Goal: Contribute content: Contribute content

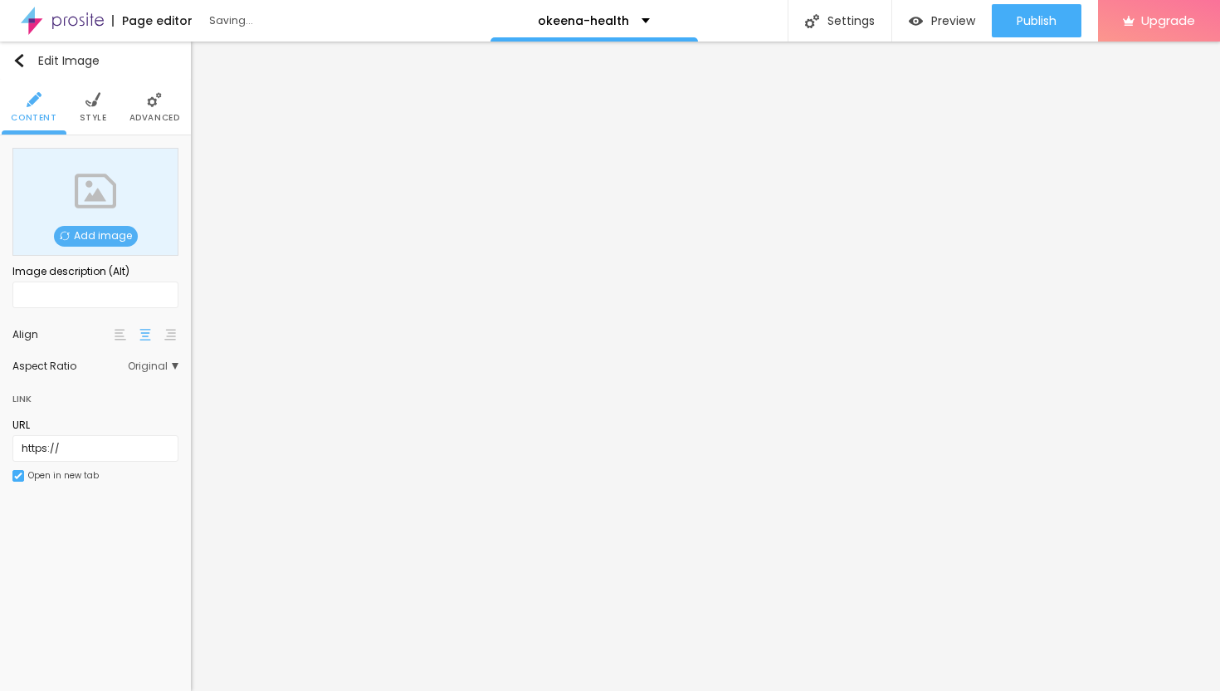
click at [100, 232] on span "Add image" at bounding box center [96, 236] width 84 height 21
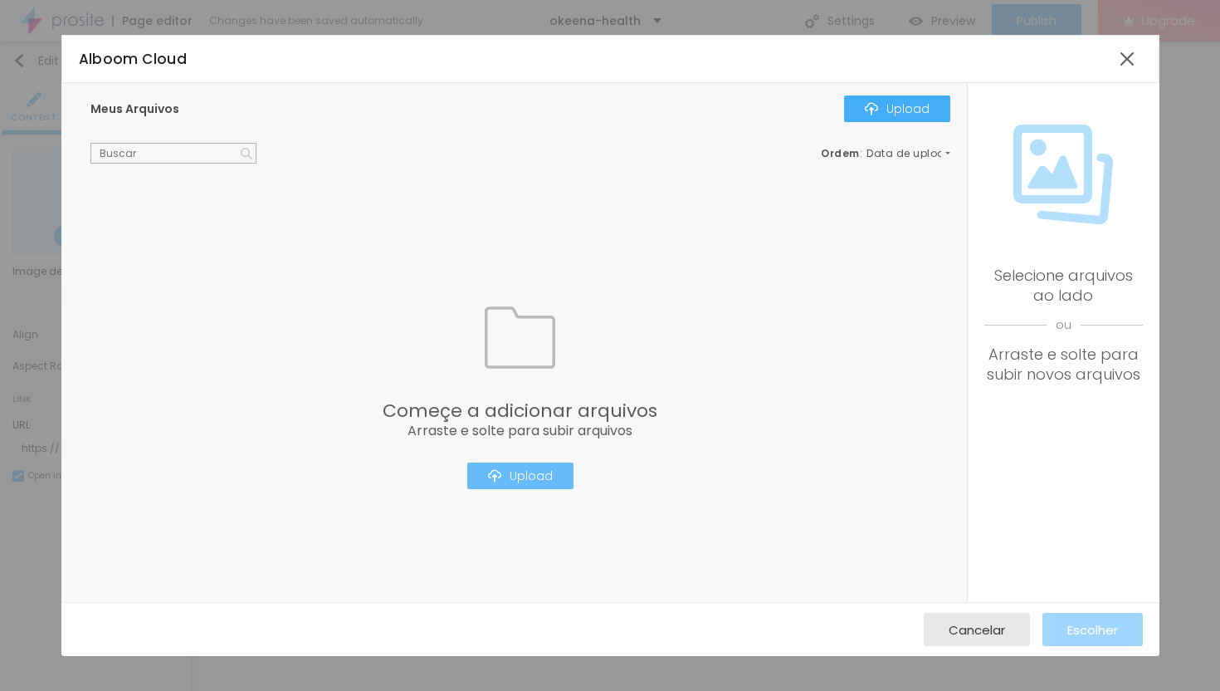
click at [538, 477] on div "Upload" at bounding box center [520, 475] width 65 height 13
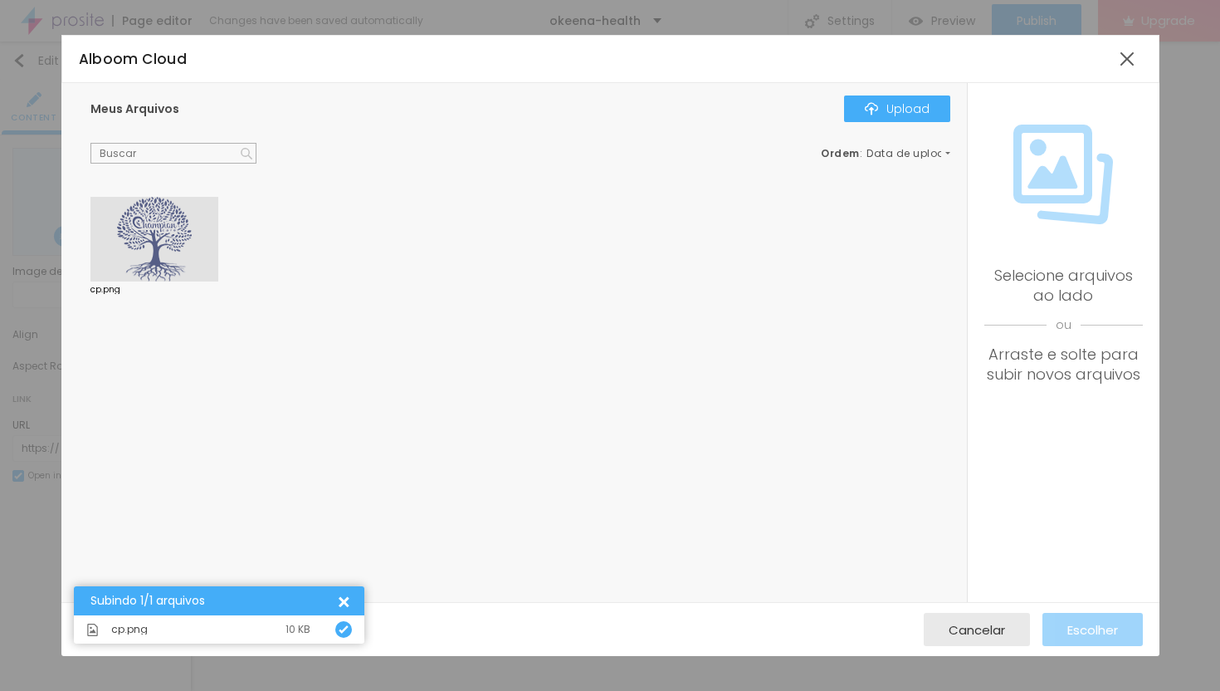
click at [143, 222] on div at bounding box center [154, 239] width 128 height 85
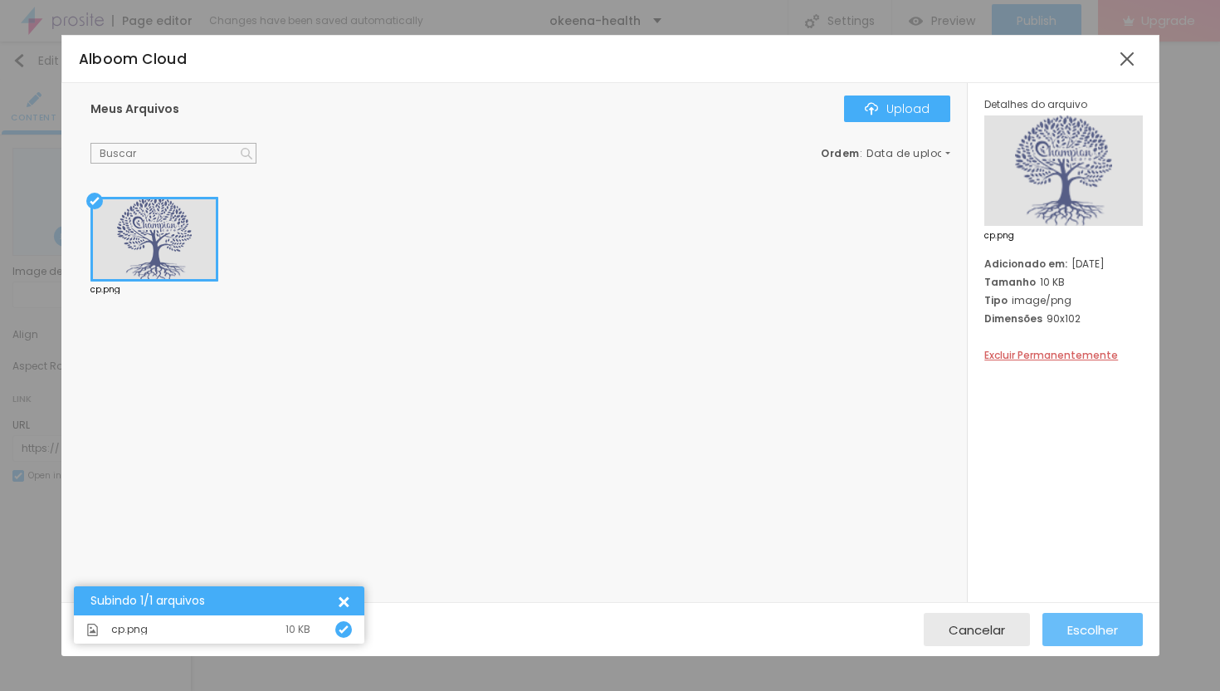
click at [1094, 632] on span "Escolher" at bounding box center [1093, 630] width 51 height 14
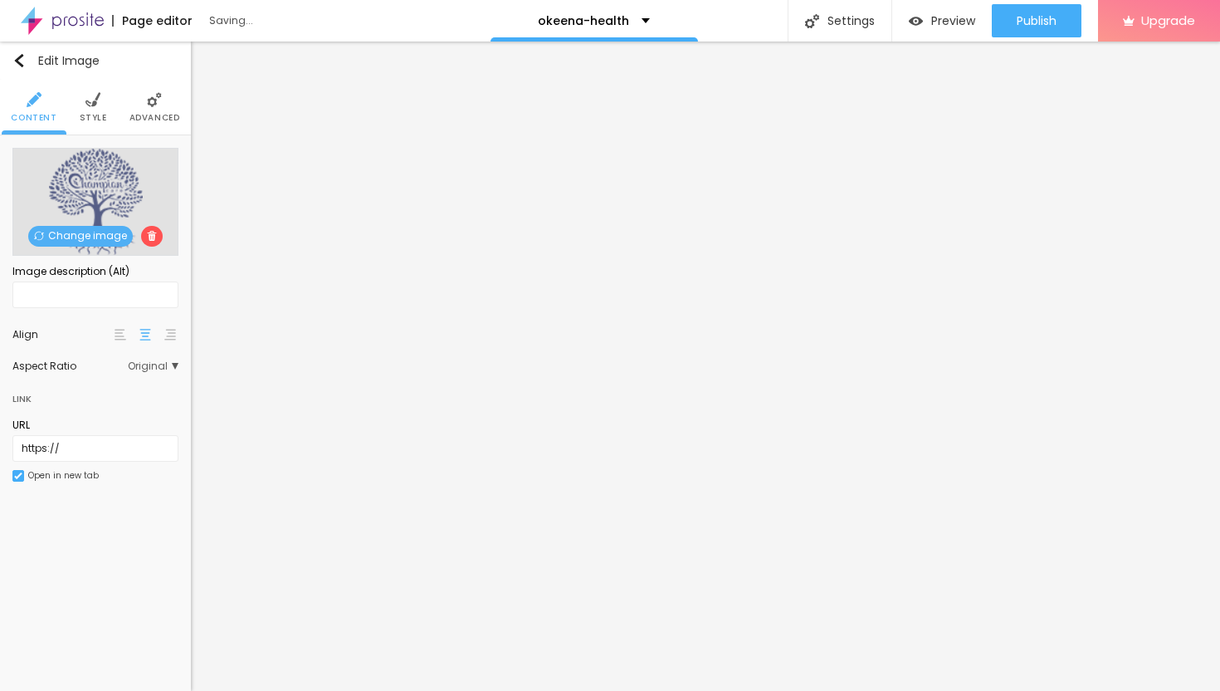
click at [144, 107] on li "Advanced" at bounding box center [155, 107] width 51 height 55
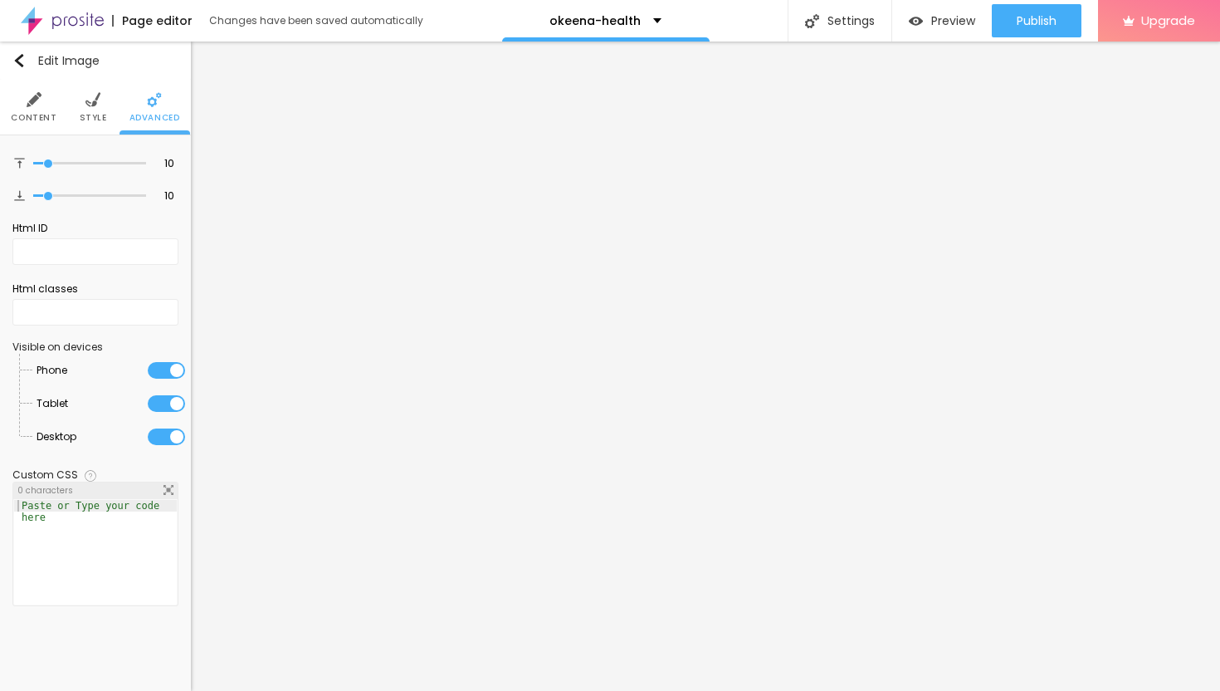
click at [90, 109] on li "Style" at bounding box center [93, 107] width 27 height 55
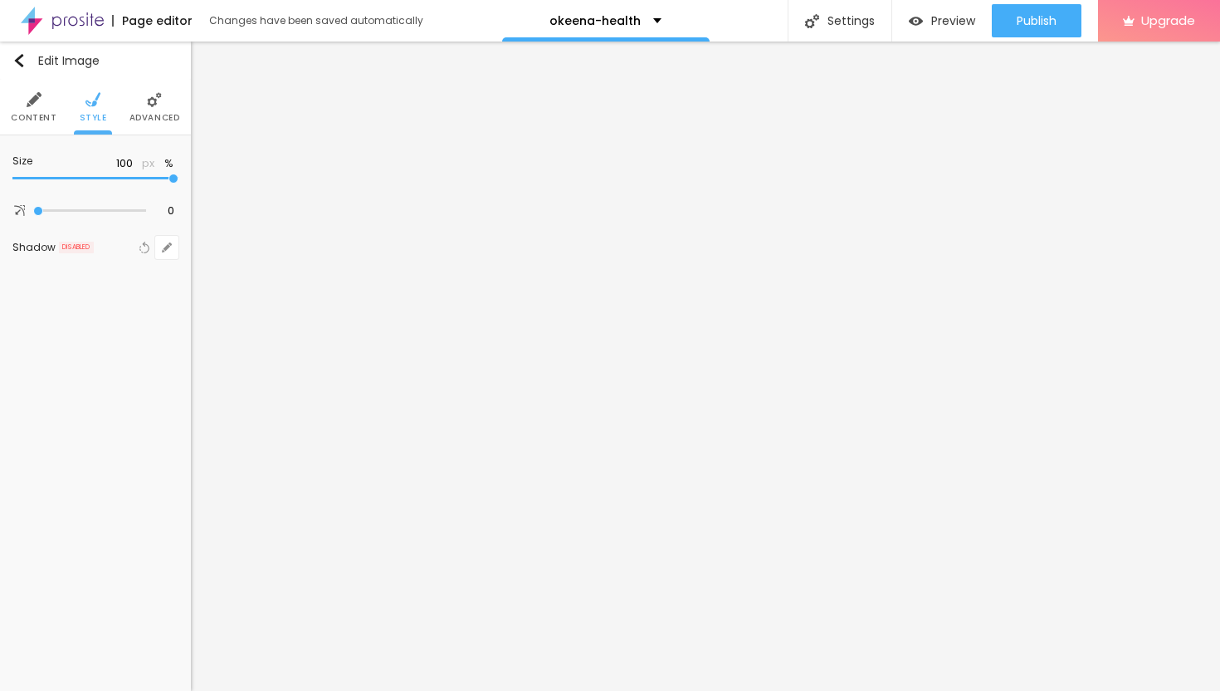
type input "25"
click at [46, 177] on input "range" at bounding box center [95, 178] width 166 height 8
type input "15"
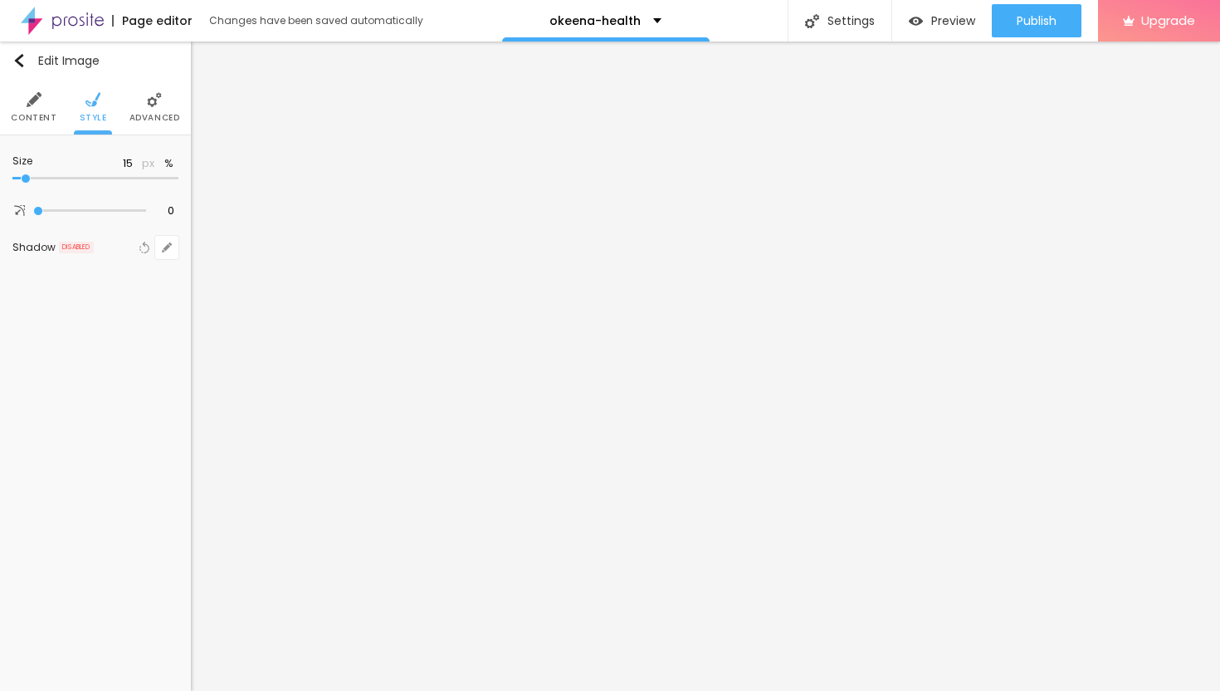
click at [30, 175] on input "range" at bounding box center [95, 178] width 166 height 8
click at [22, 176] on input "range" at bounding box center [95, 178] width 166 height 8
click at [25, 174] on input "range" at bounding box center [95, 178] width 166 height 8
drag, startPoint x: 150, startPoint y: 115, endPoint x: 106, endPoint y: 146, distance: 54.1
click at [150, 115] on span "Advanced" at bounding box center [155, 118] width 51 height 8
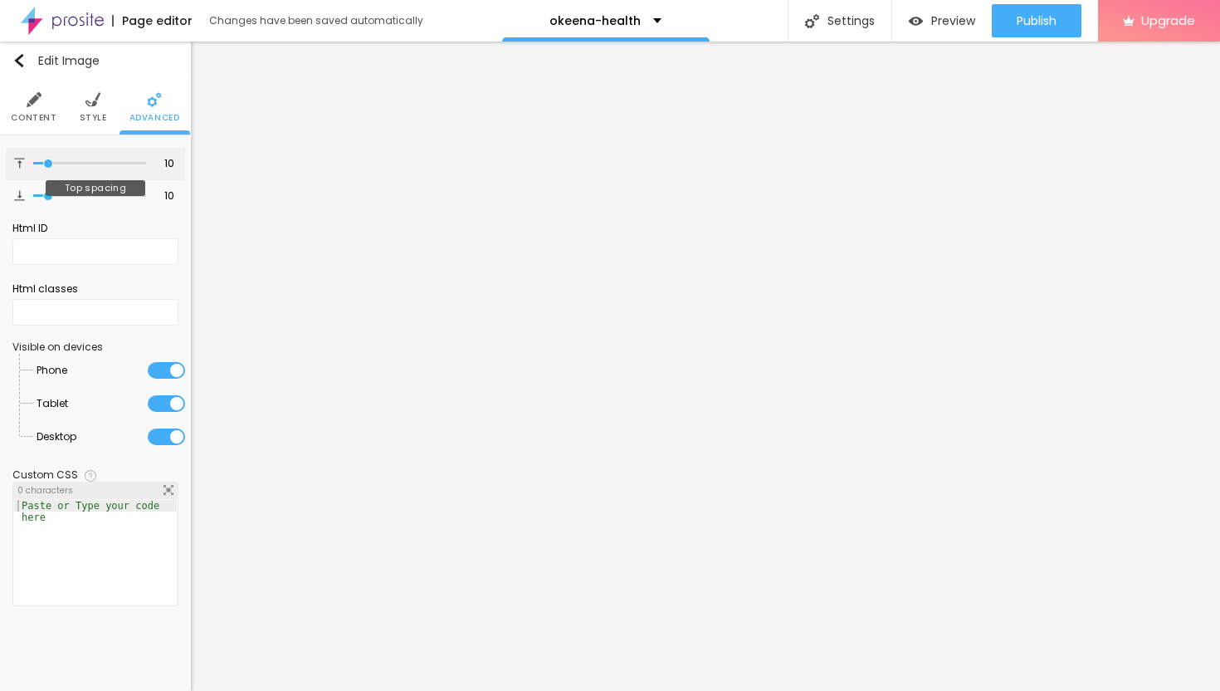
type input "13"
type input "14"
type input "15"
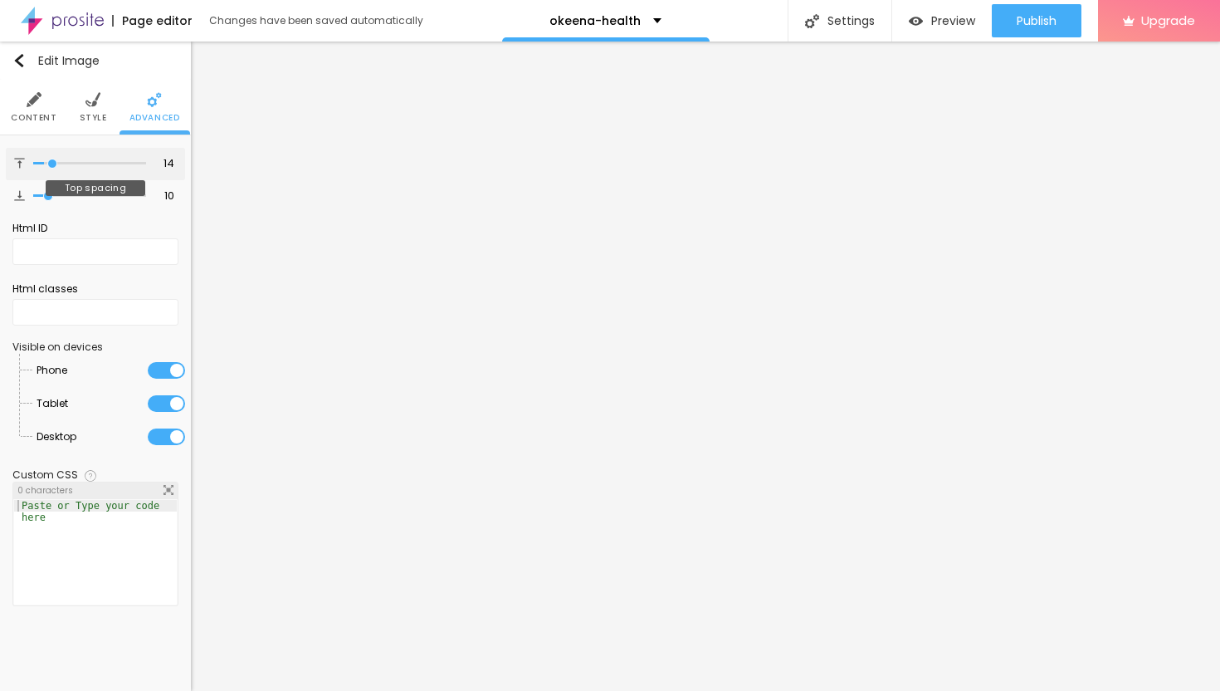
type input "15"
type input "16"
type input "17"
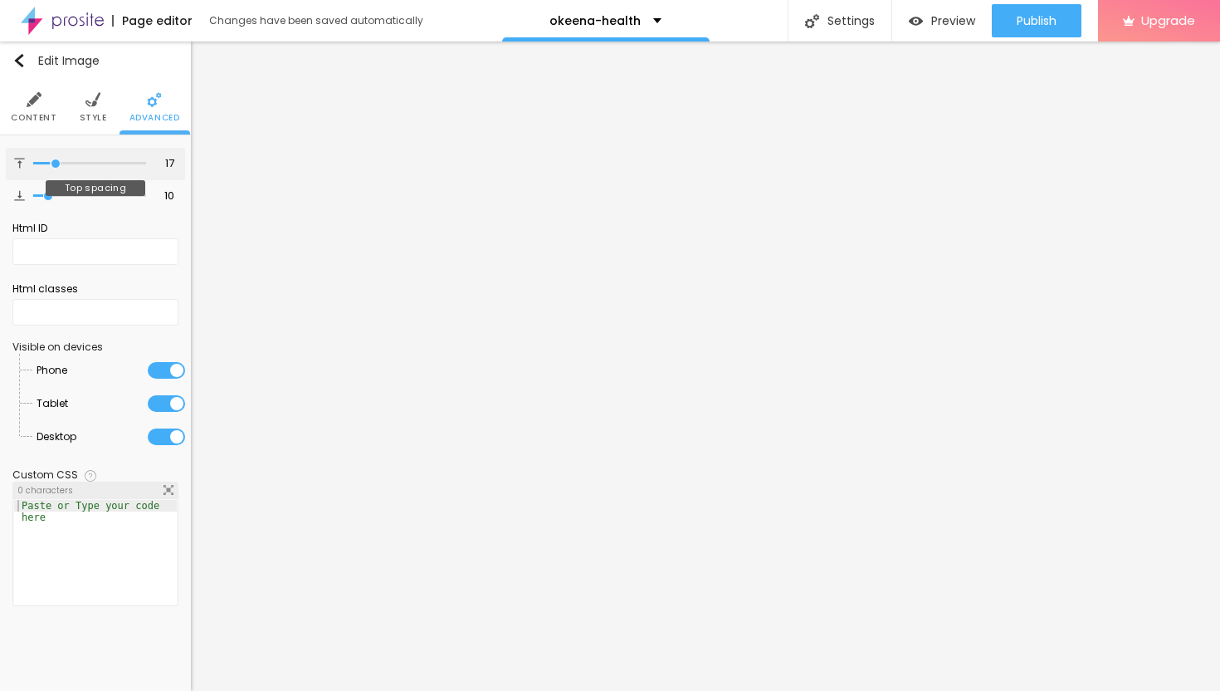
type input "18"
type input "19"
type input "20"
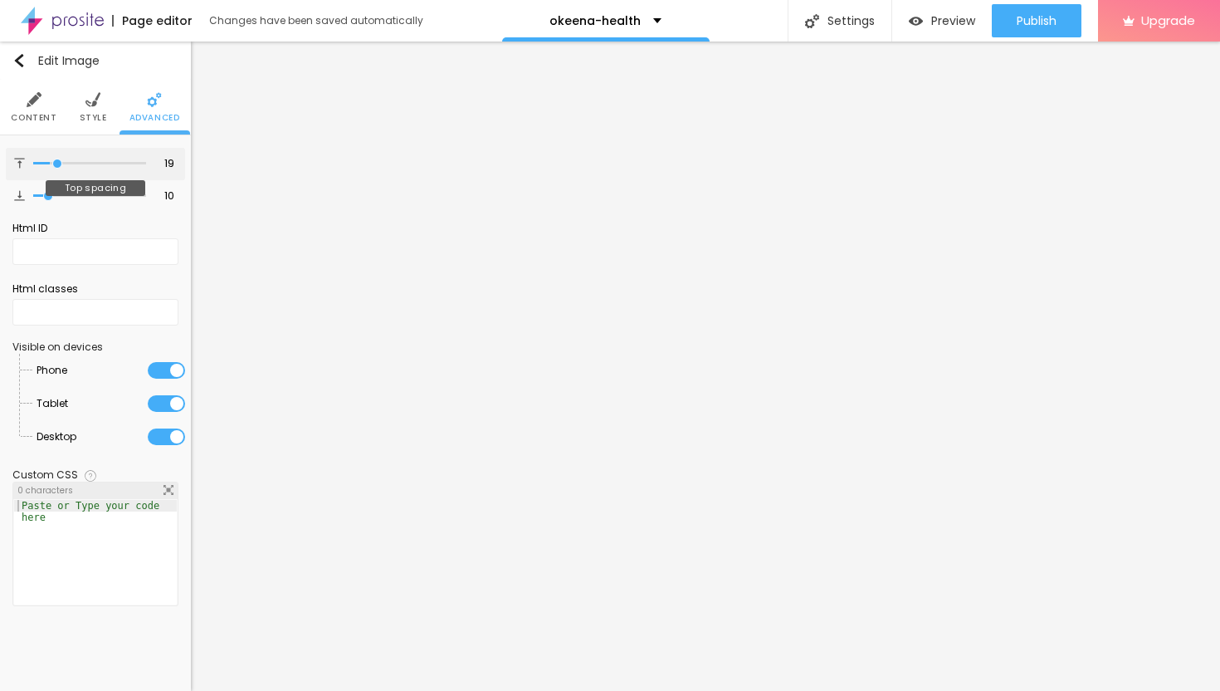
type input "20"
type input "21"
type input "22"
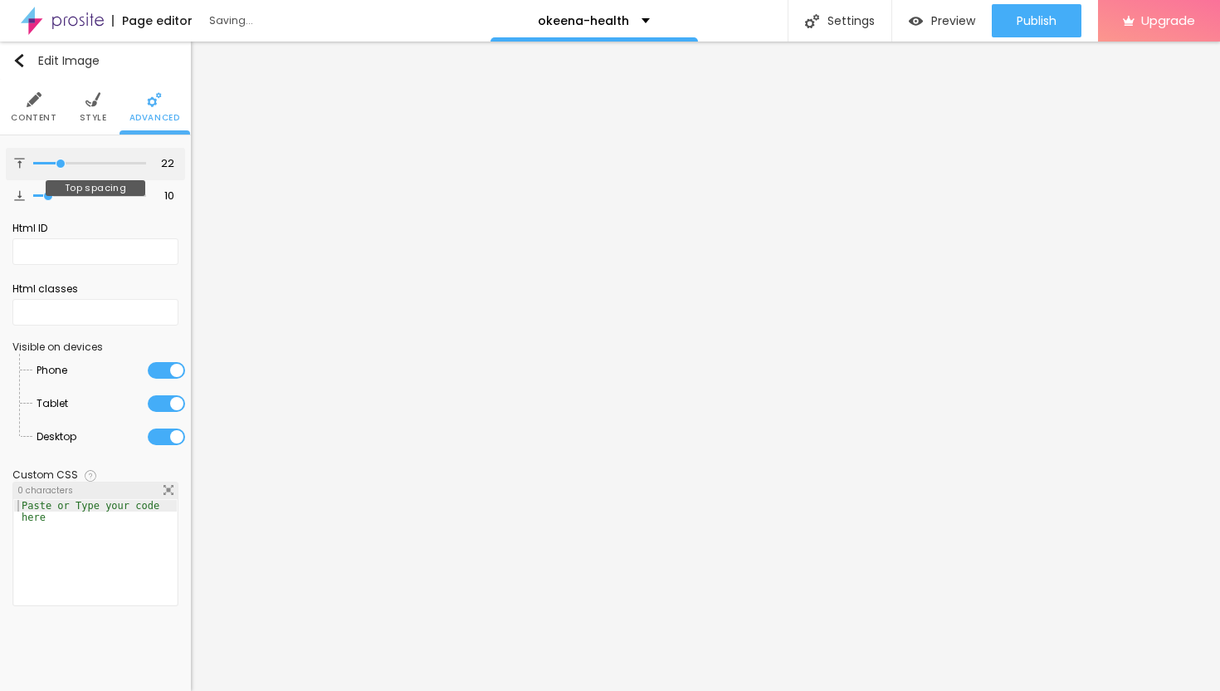
type input "23"
type input "24"
type input "25"
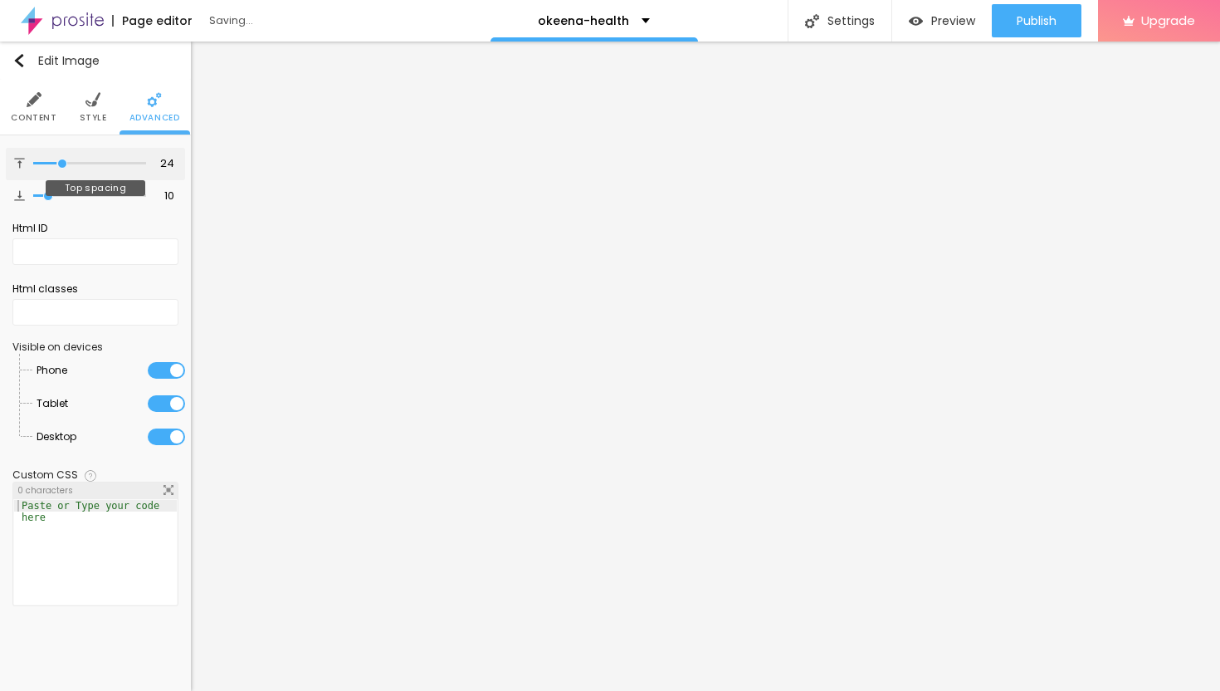
type input "25"
type input "26"
type input "27"
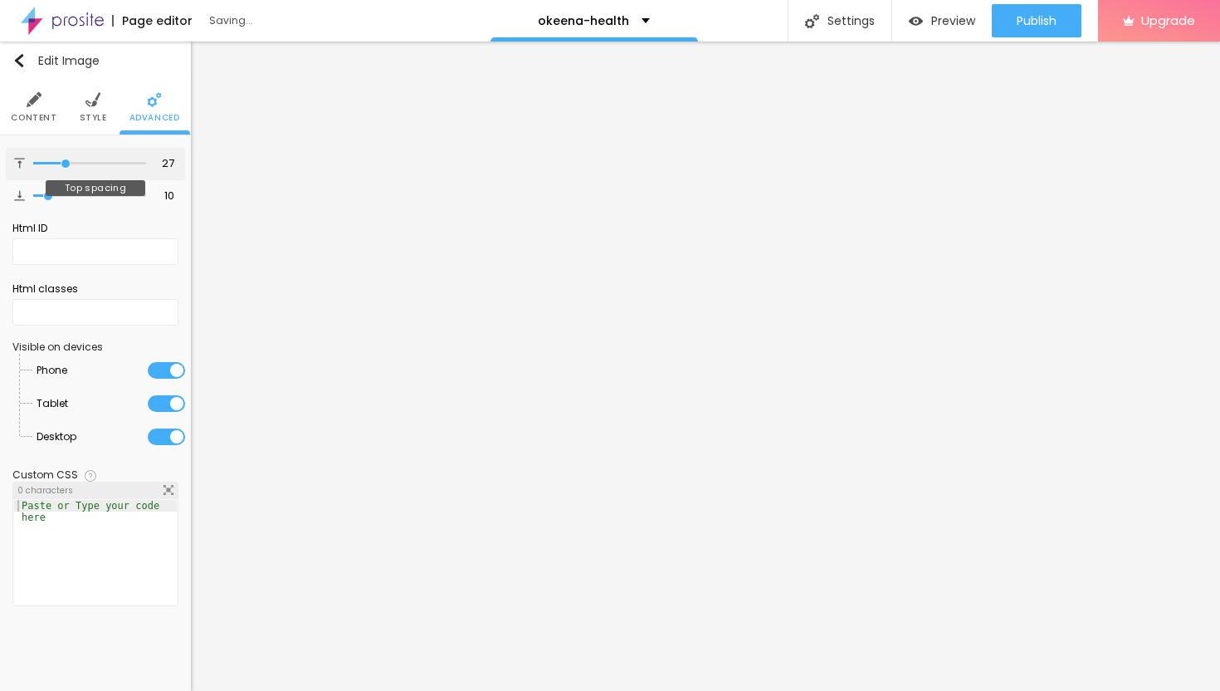
drag, startPoint x: 52, startPoint y: 161, endPoint x: 66, endPoint y: 168, distance: 14.9
type input "27"
click at [66, 168] on input "range" at bounding box center [89, 163] width 113 height 8
click at [36, 115] on span "Content" at bounding box center [34, 118] width 46 height 8
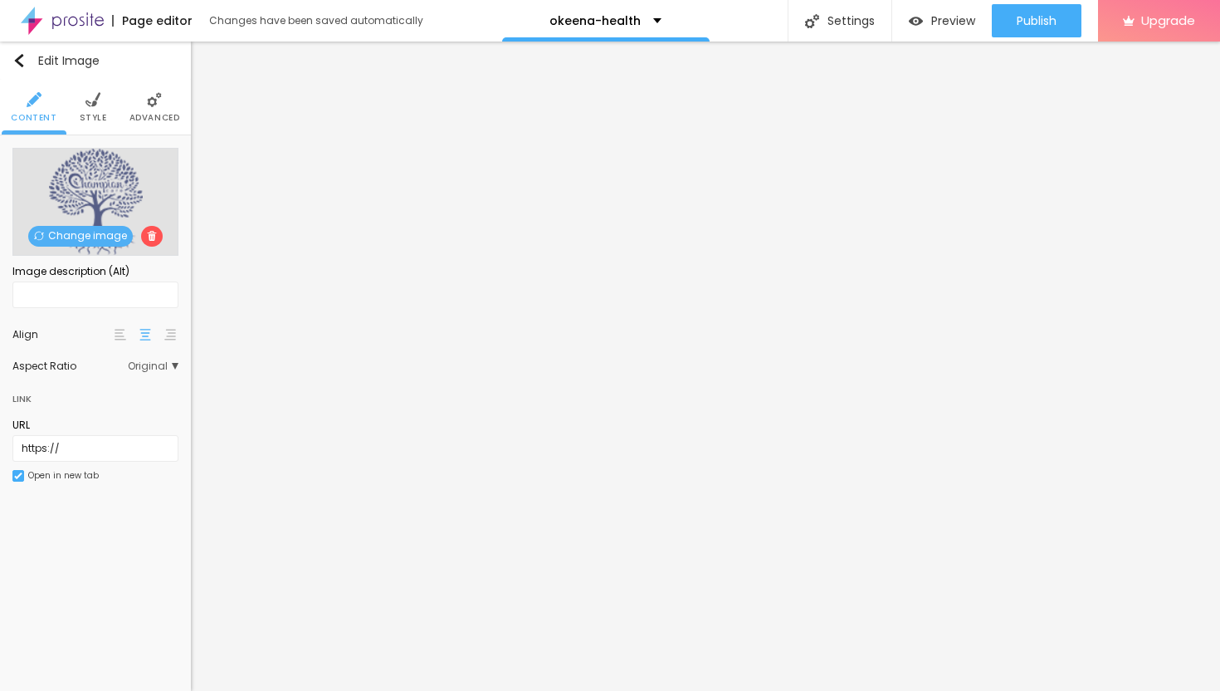
click at [93, 114] on span "Style" at bounding box center [93, 118] width 27 height 8
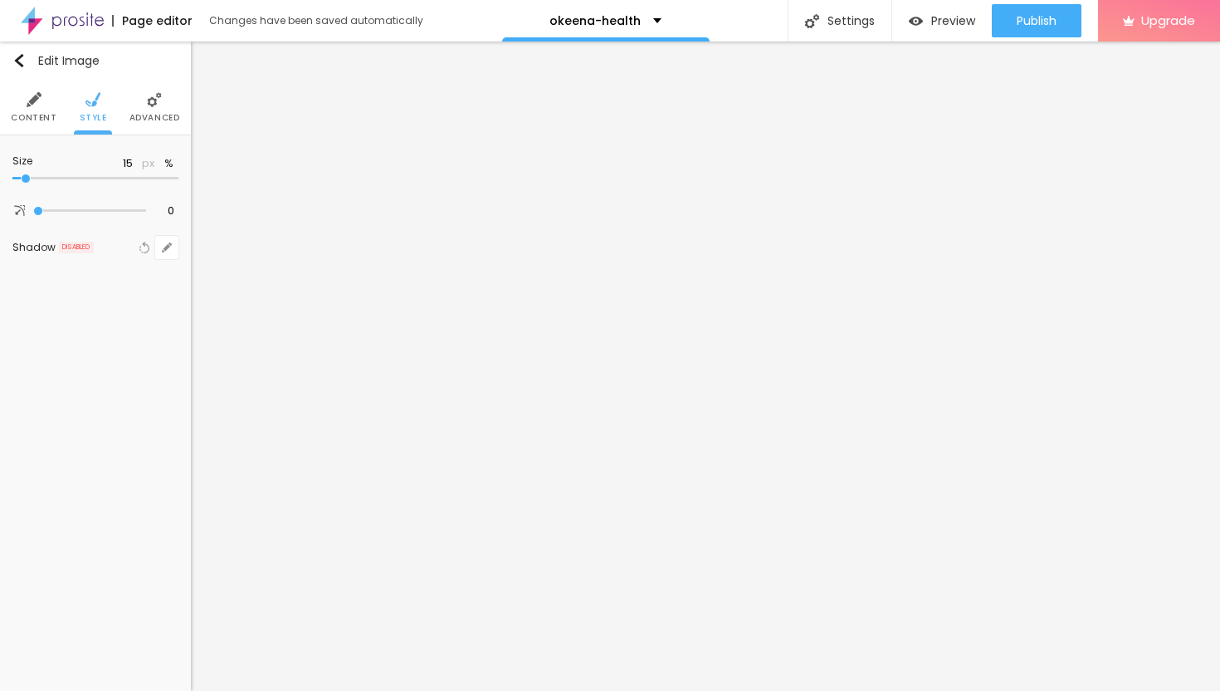
type input "10"
type input "15"
type input "10"
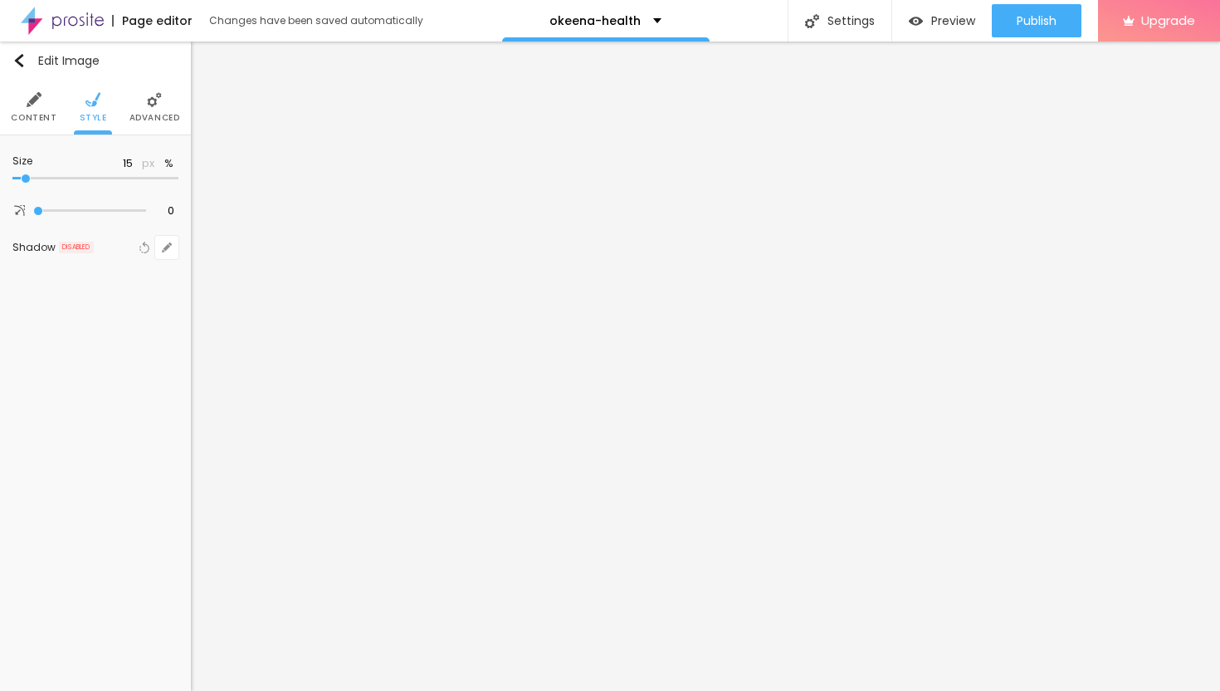
type input "10"
type input "15"
click at [23, 175] on input "range" at bounding box center [95, 178] width 166 height 8
click at [66, 250] on span "DISABLED" at bounding box center [76, 248] width 35 height 12
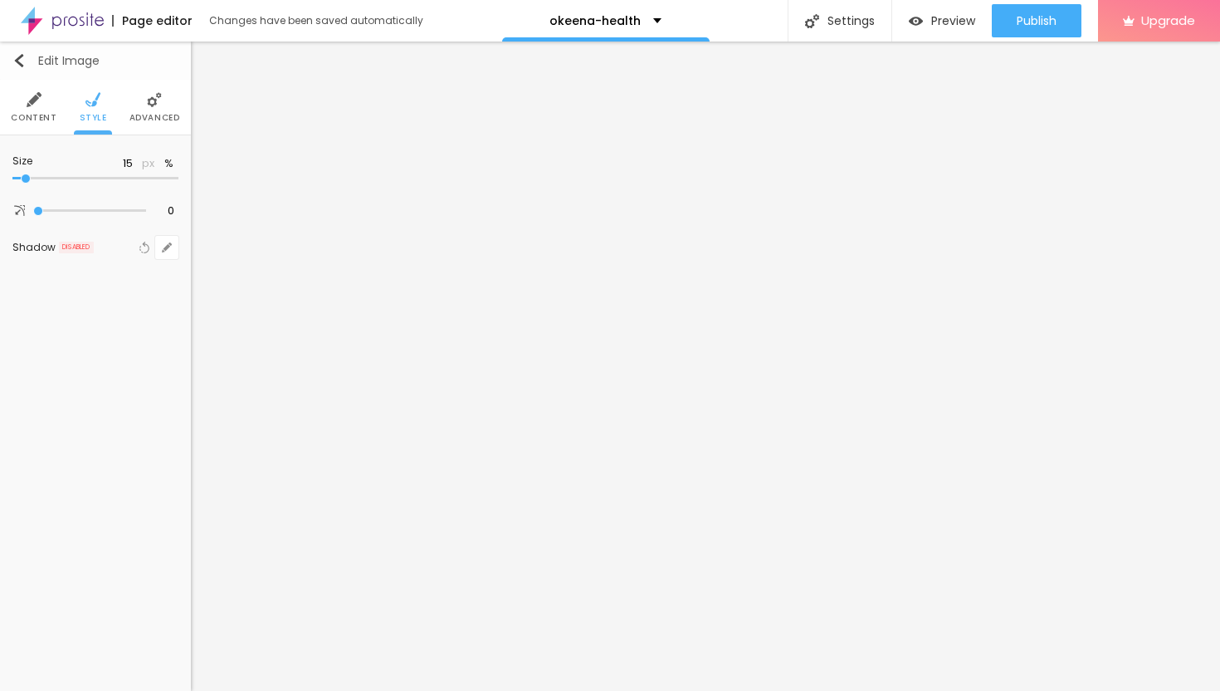
click at [29, 59] on div "Edit Image" at bounding box center [55, 60] width 87 height 13
click at [169, 167] on icon "button" at bounding box center [167, 167] width 7 height 7
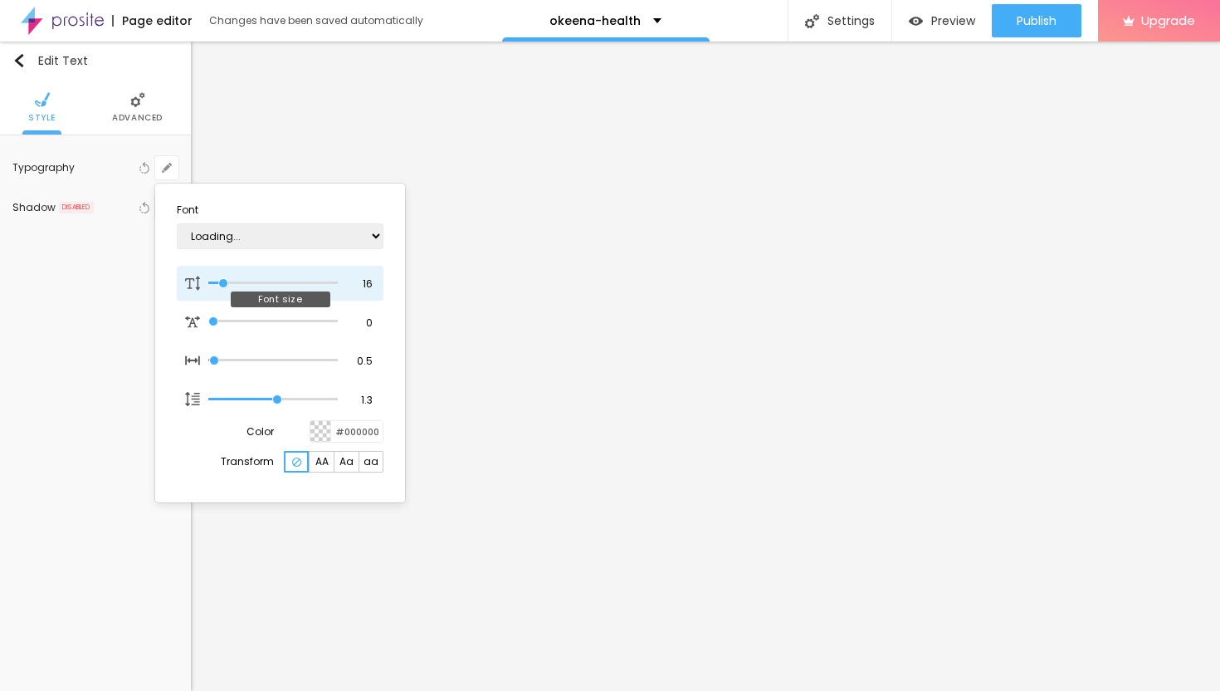
type input "17"
type input "1"
type input "19"
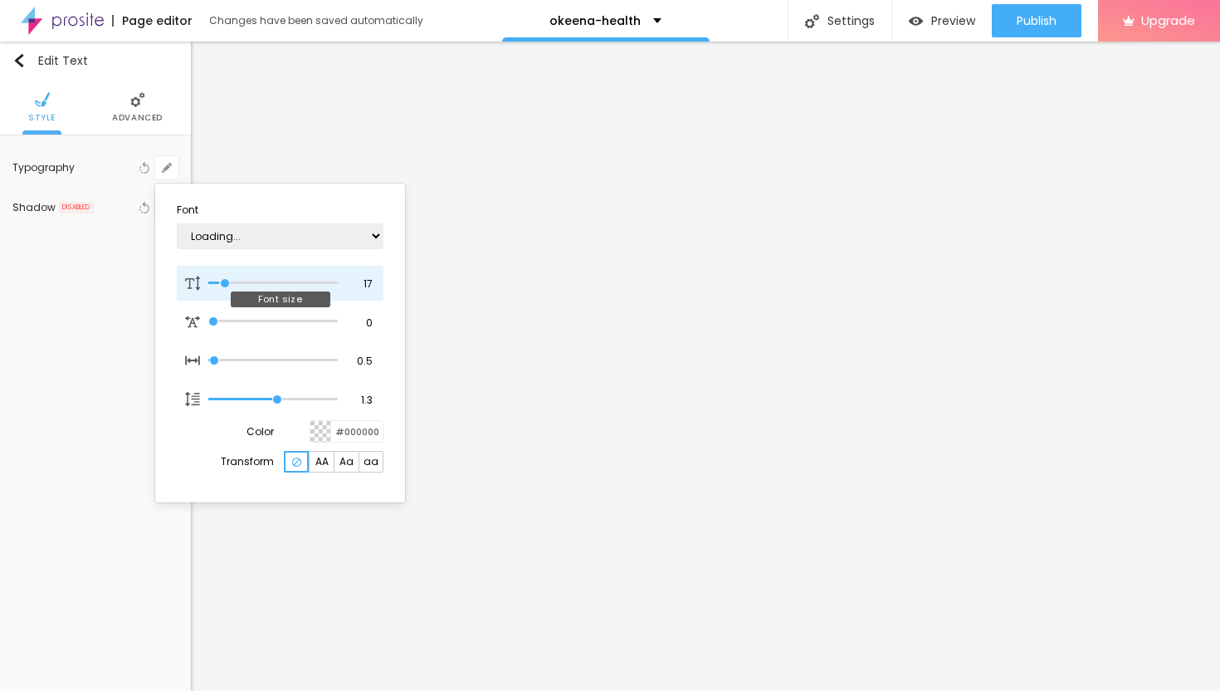
type input "1"
type input "20"
type input "1"
type input "22"
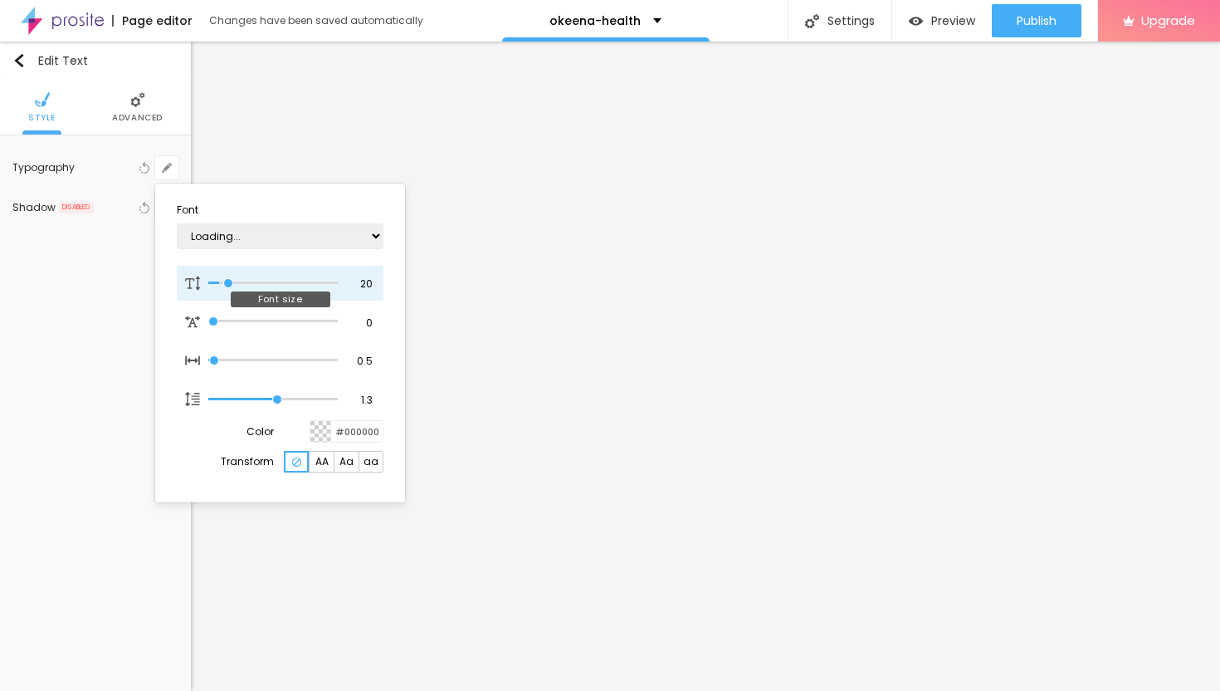
type input "22"
type input "1"
type input "23"
type input "1"
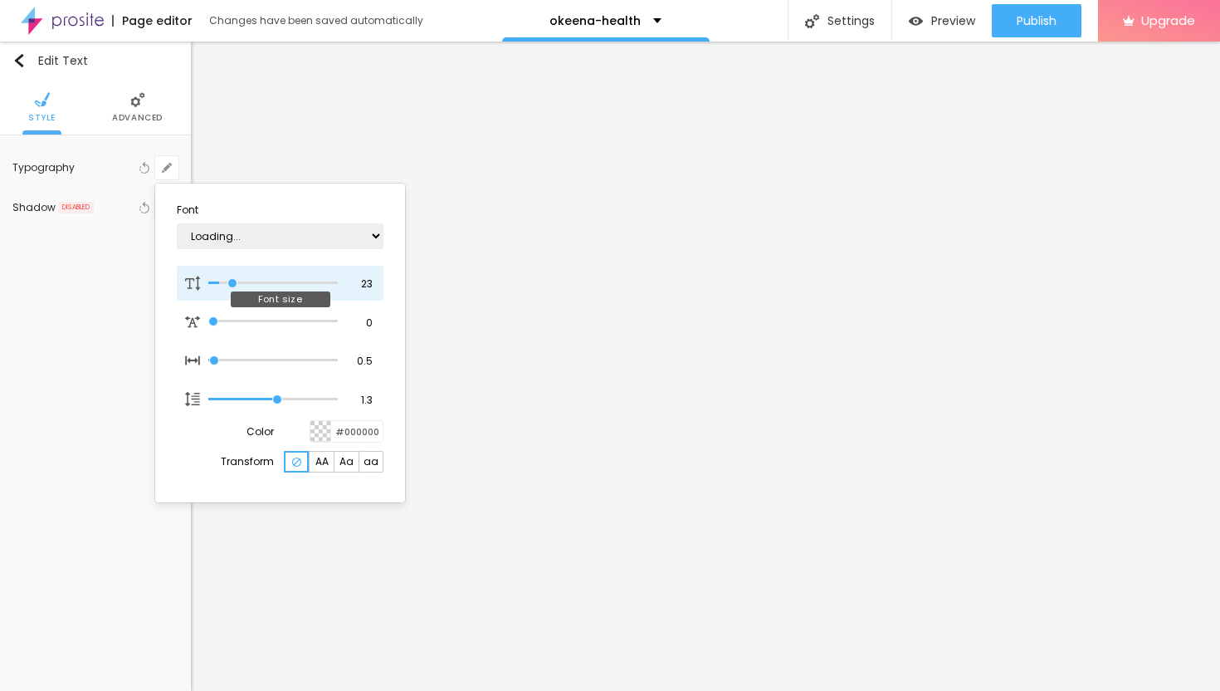
type input "24"
type input "1"
type input "25"
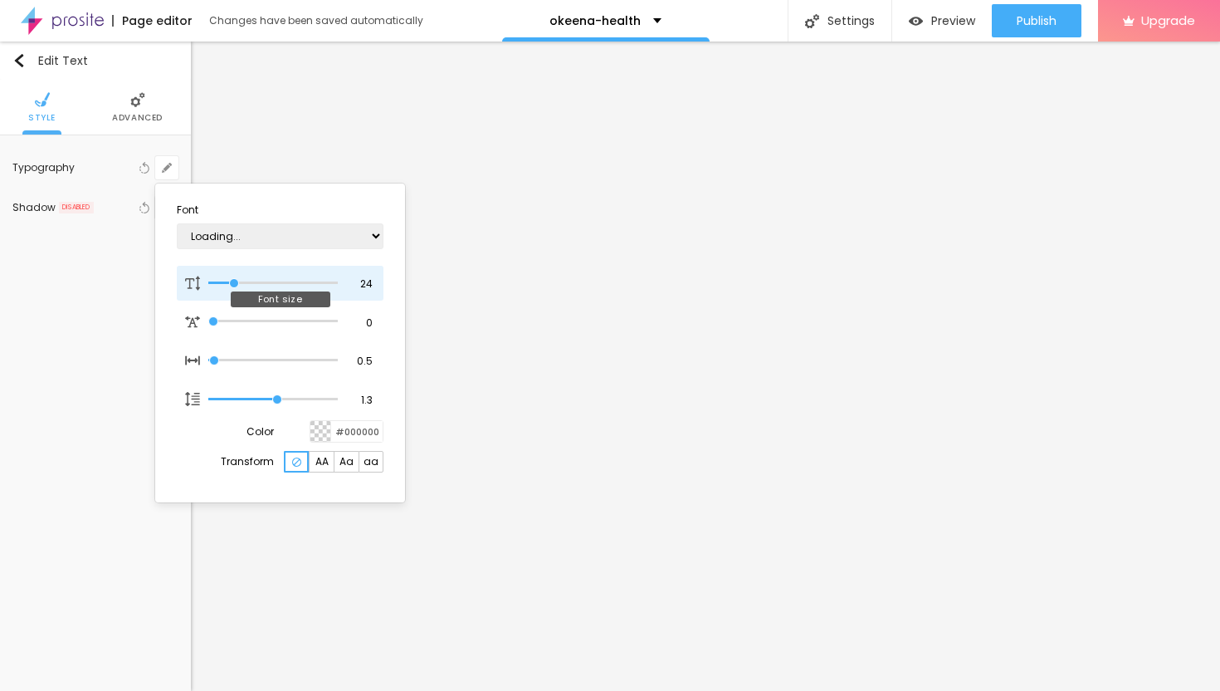
type input "1"
type input "26"
type input "1"
type input "27"
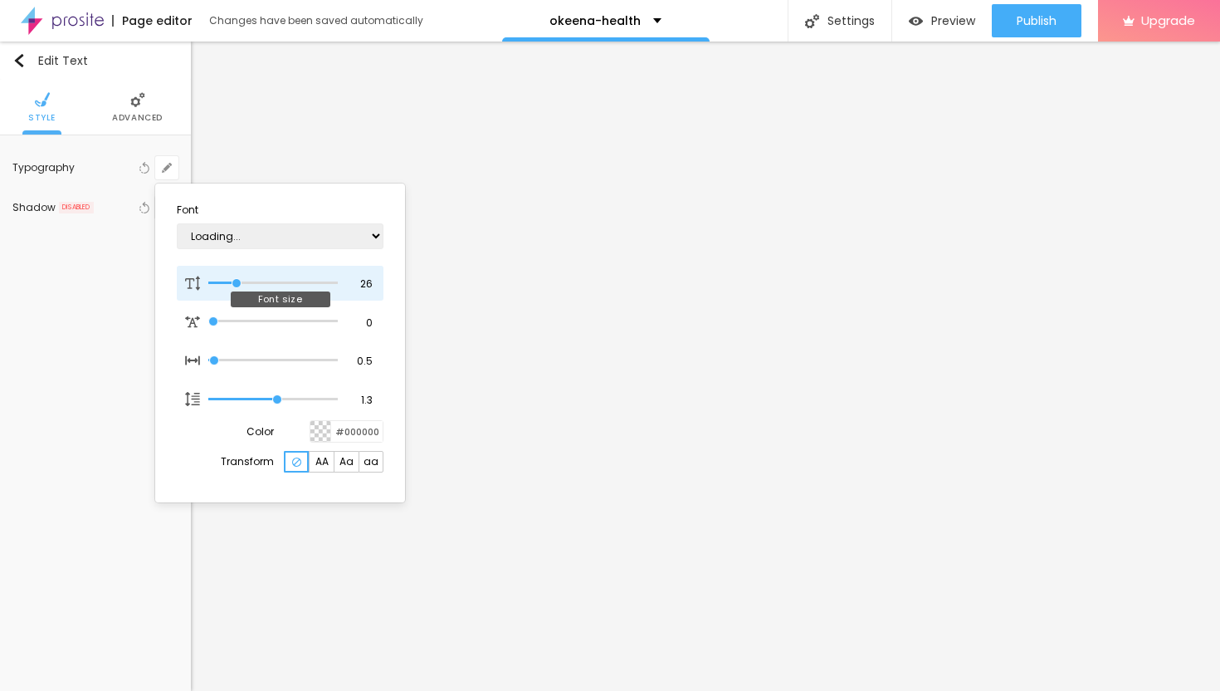
type input "27"
type input "1"
drag, startPoint x: 223, startPoint y: 282, endPoint x: 238, endPoint y: 283, distance: 15.8
type input "27"
click at [238, 283] on input "range" at bounding box center [273, 283] width 130 height 8
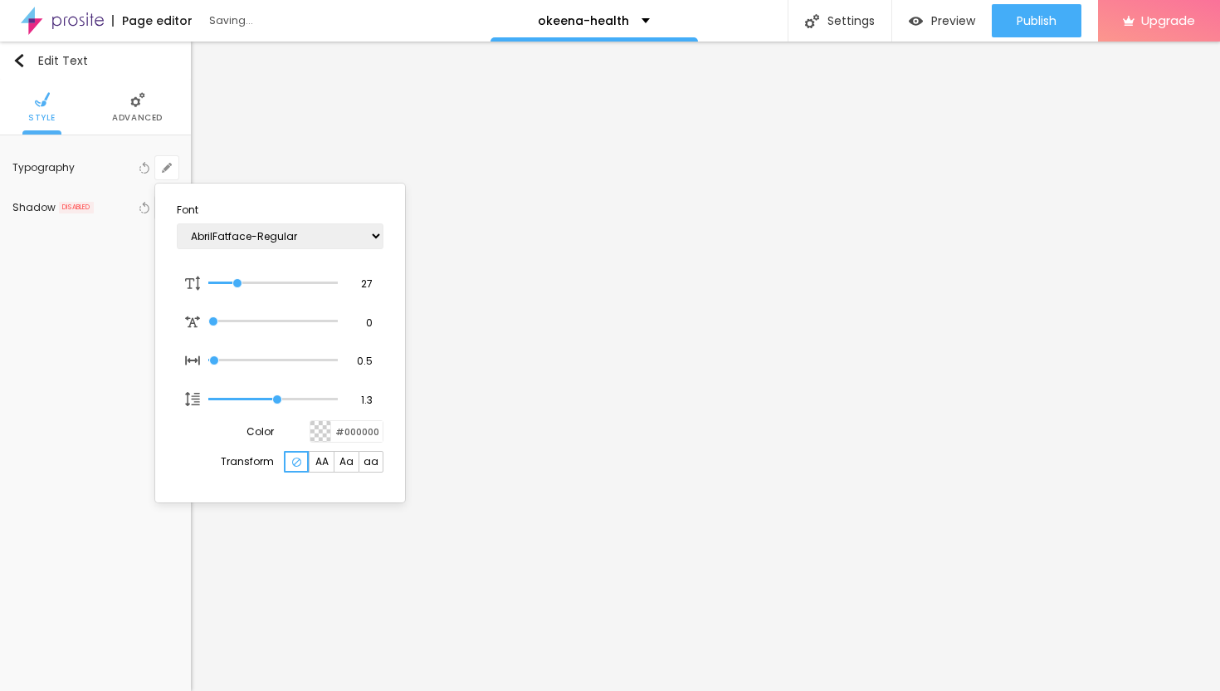
type input "1"
click at [638, 550] on div at bounding box center [610, 345] width 1220 height 691
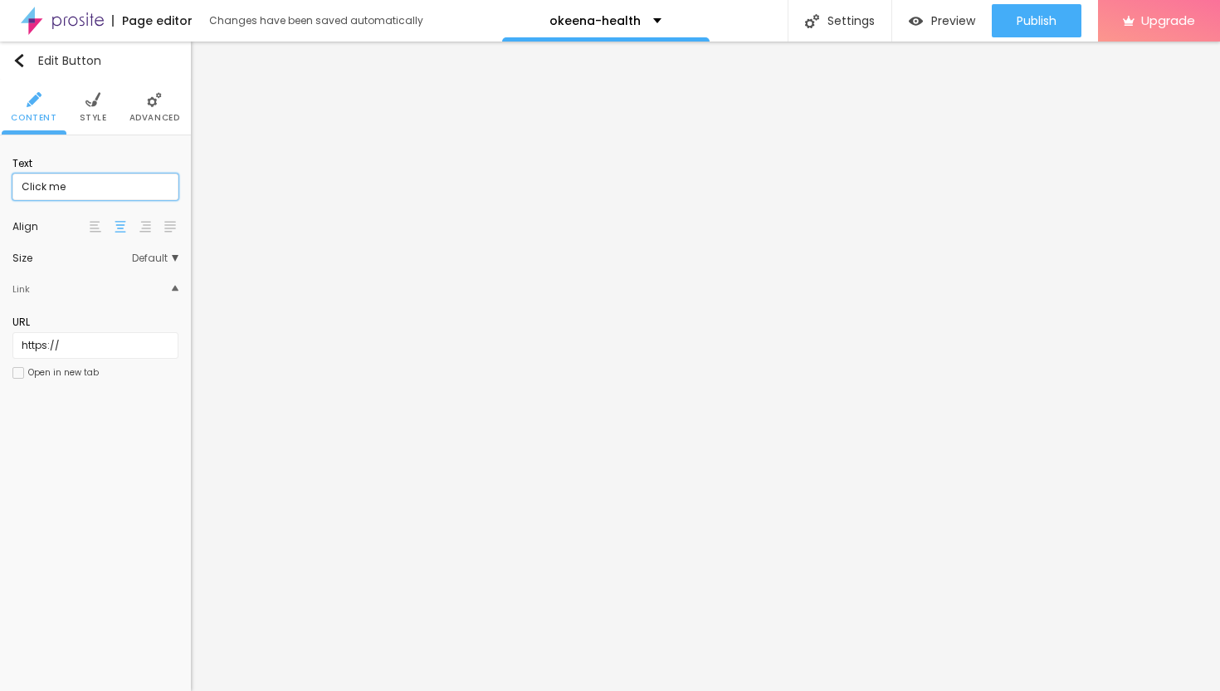
drag, startPoint x: 95, startPoint y: 185, endPoint x: 0, endPoint y: 175, distance: 96.0
click at [0, 176] on div "Text Click me Align Size Default Small Default Big Link URL https:// Open in ne…" at bounding box center [95, 273] width 191 height 276
paste input "→ VIEW DOCUMENT HERE"
type input "→ VIEW DOCUMENT HERE"
click at [75, 344] on input "https://" at bounding box center [95, 345] width 166 height 27
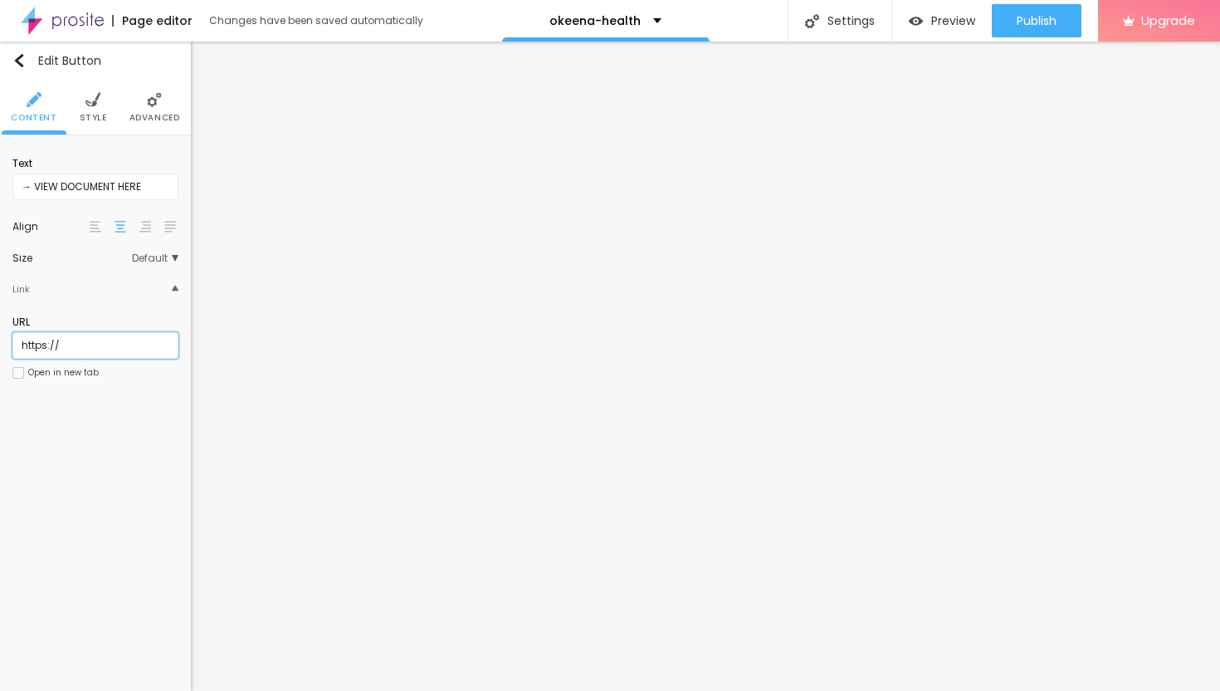
drag, startPoint x: 69, startPoint y: 347, endPoint x: 0, endPoint y: 340, distance: 69.2
click at [0, 341] on div "Text → VIEW DOCUMENT HERE Align Size Default Small Default Big Link URL https:/…" at bounding box center [95, 273] width 191 height 276
paste input "[URL][DOMAIN_NAME]"
type input "[URL][DOMAIN_NAME]"
click at [22, 376] on div at bounding box center [18, 373] width 12 height 12
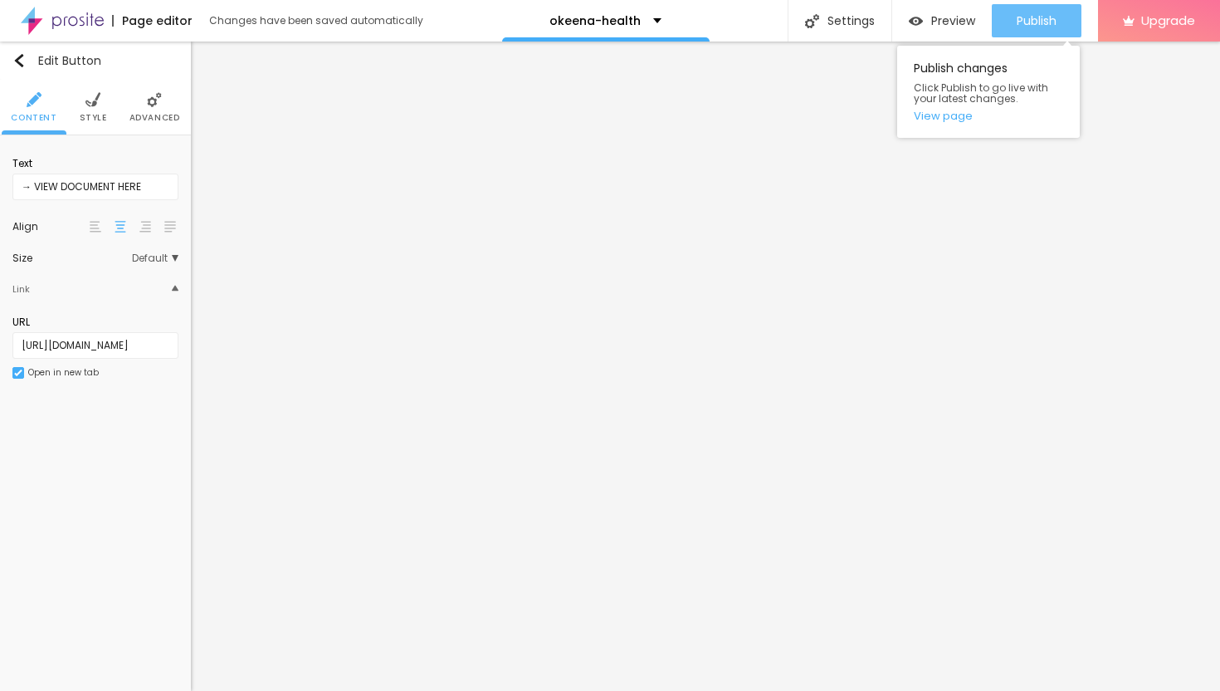
click at [1023, 25] on span "Publish" at bounding box center [1037, 20] width 40 height 13
